Goal: Transaction & Acquisition: Register for event/course

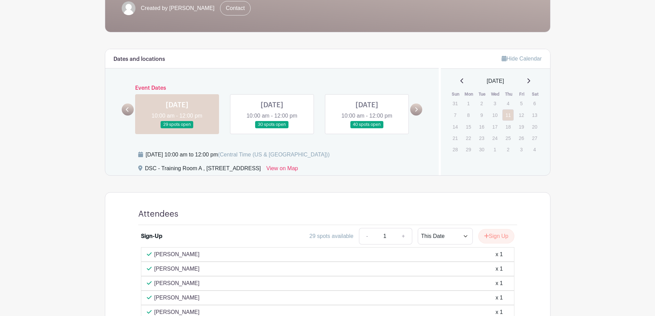
scroll to position [129, 0]
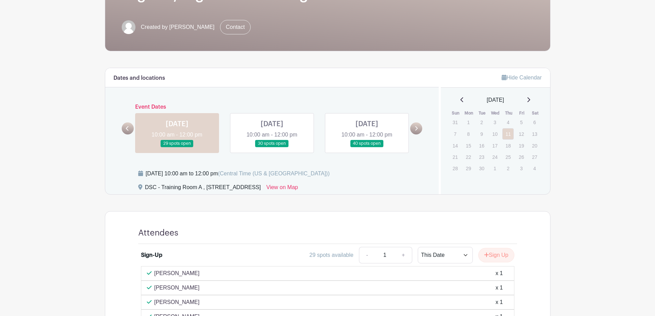
click at [272, 147] on link at bounding box center [272, 147] width 0 height 0
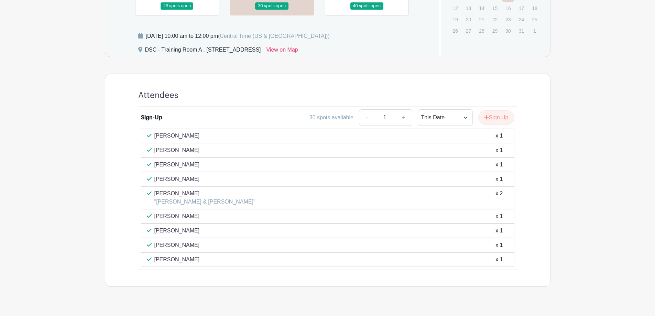
scroll to position [232, 0]
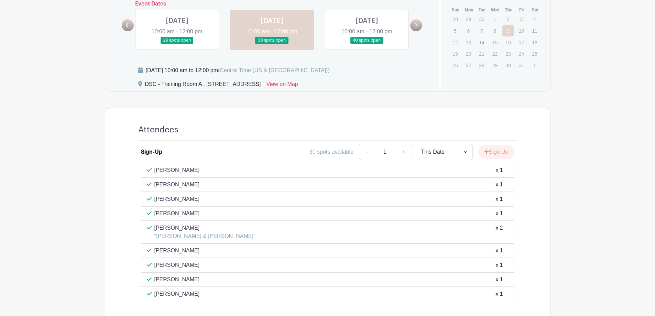
click at [367, 44] on link at bounding box center [367, 44] width 0 height 0
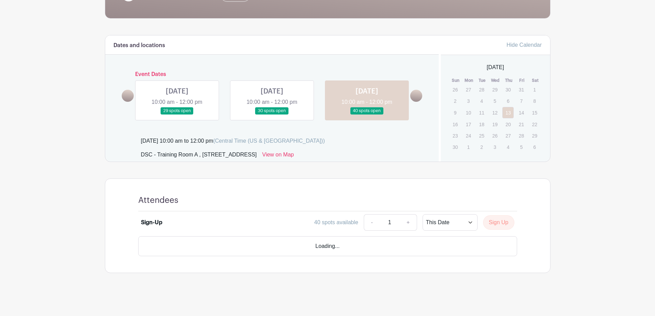
scroll to position [142, 0]
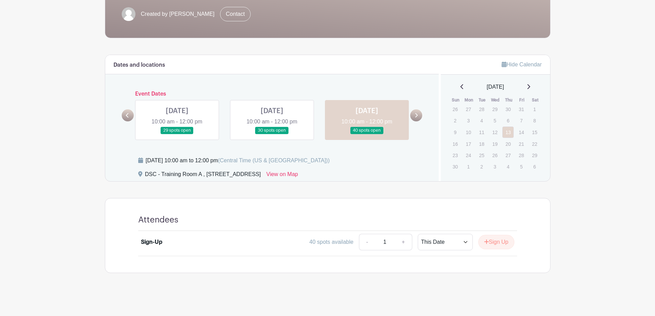
click at [177, 134] on link at bounding box center [177, 134] width 0 height 0
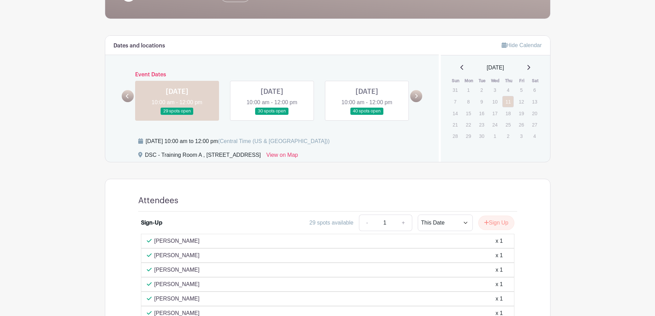
scroll to position [176, 0]
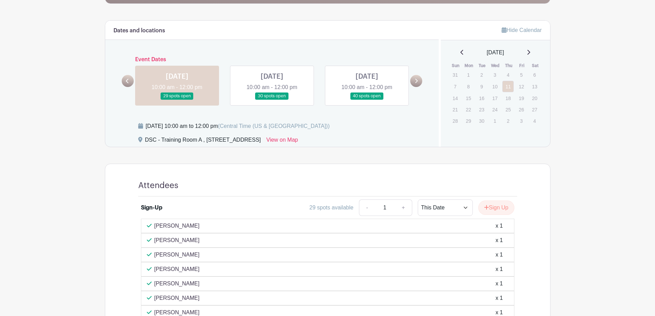
drag, startPoint x: 506, startPoint y: 169, endPoint x: 505, endPoint y: 174, distance: 4.5
click at [506, 169] on div "Attendees Sign-Up 29 spots available - 1 + This Date Select Dates Select Dates …" at bounding box center [328, 290] width 412 height 253
click at [500, 203] on button "Sign Up" at bounding box center [496, 207] width 36 height 14
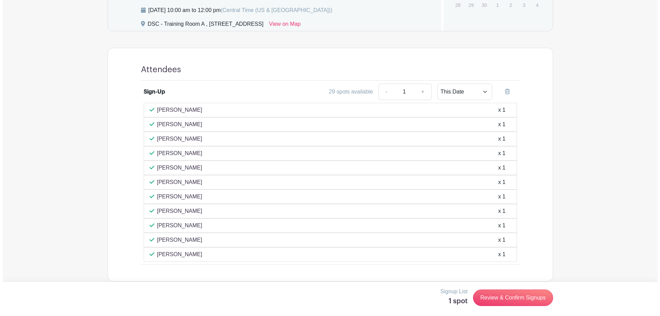
scroll to position [301, 0]
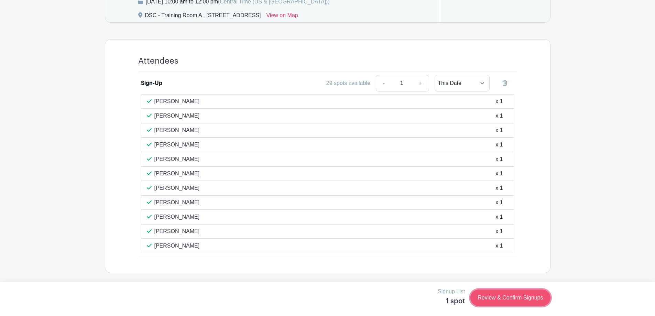
click at [488, 300] on link "Review & Confirm Signups" at bounding box center [510, 297] width 80 height 16
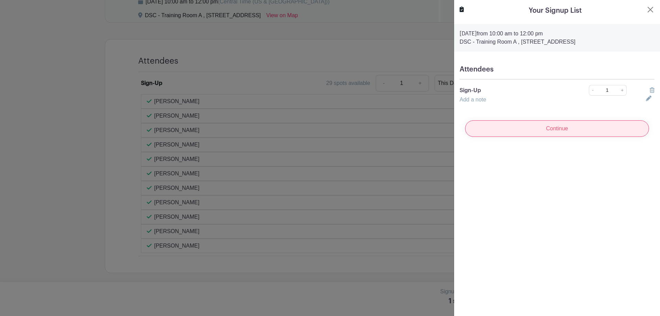
click at [540, 123] on input "Continue" at bounding box center [557, 128] width 184 height 16
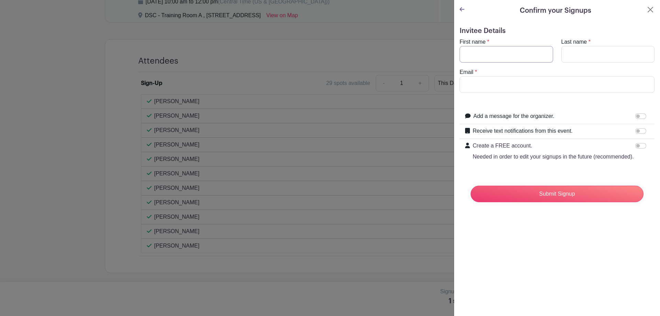
click at [511, 60] on input "First name" at bounding box center [505, 54] width 93 height 16
click at [646, 10] on button "Close" at bounding box center [650, 9] width 8 height 8
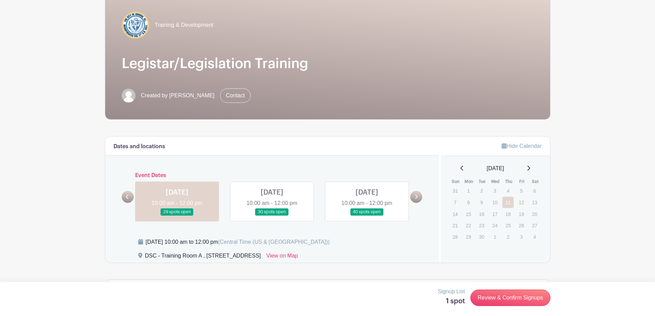
scroll to position [60, 0]
click at [499, 295] on link "Review & Confirm Signups" at bounding box center [510, 297] width 80 height 16
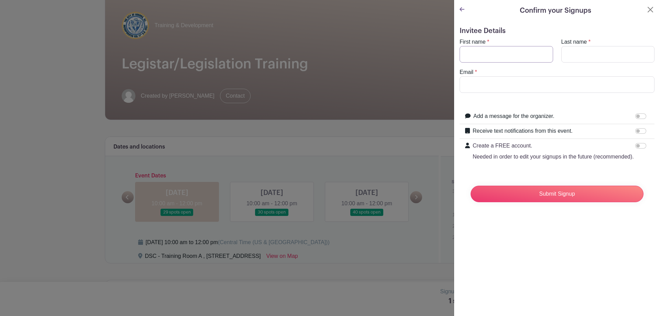
click at [531, 46] on input "First name" at bounding box center [505, 54] width 93 height 16
type input "[PERSON_NAME]"
click at [585, 55] on input "Last name" at bounding box center [607, 54] width 93 height 16
type input "[PERSON_NAME]"
click at [568, 84] on input "Email" at bounding box center [556, 84] width 195 height 16
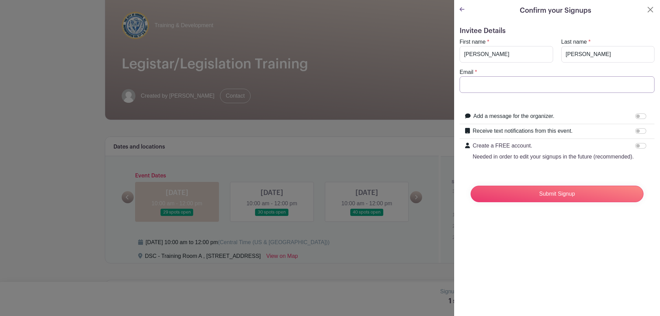
type input "[EMAIL_ADDRESS][DOMAIN_NAME]"
click at [549, 202] on input "Submit Signup" at bounding box center [556, 194] width 173 height 16
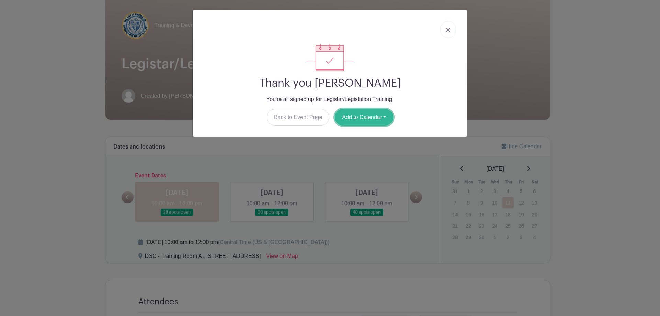
click at [357, 122] on button "Add to Calendar" at bounding box center [364, 117] width 58 height 16
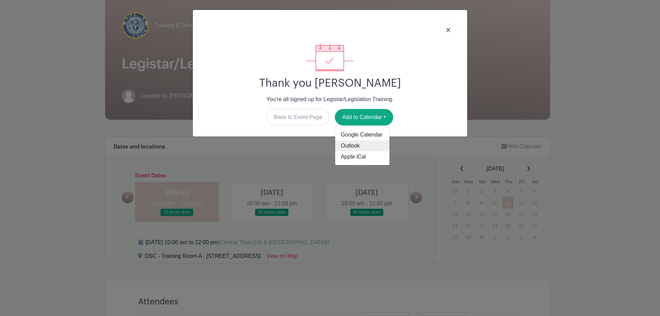
click at [351, 148] on link "Outlook" at bounding box center [362, 145] width 54 height 11
click at [450, 28] on img at bounding box center [448, 30] width 4 height 4
